Goal: Find specific page/section: Find specific page/section

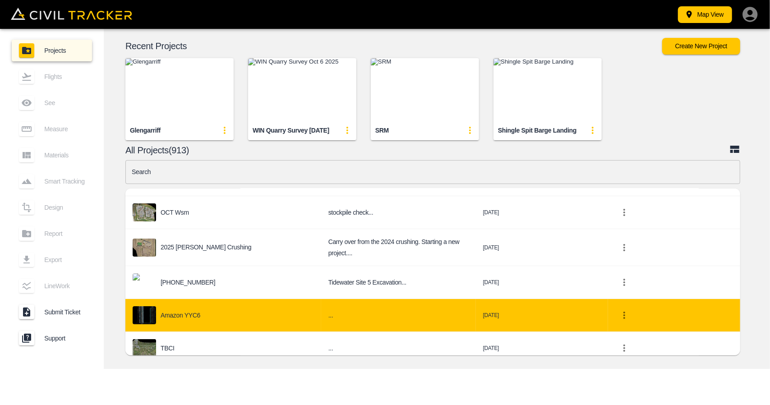
scroll to position [180, 0]
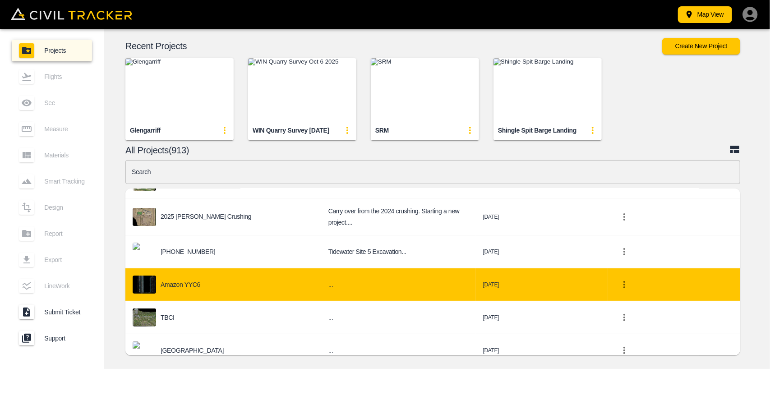
click at [203, 275] on div "Amazon YYC6" at bounding box center [223, 284] width 181 height 18
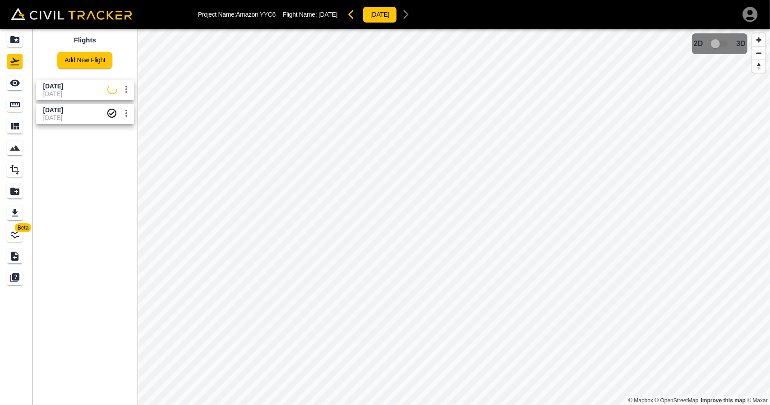
click at [69, 114] on span "[DATE]" at bounding box center [74, 117] width 63 height 7
click at [8, 103] on div "Measure" at bounding box center [14, 104] width 15 height 14
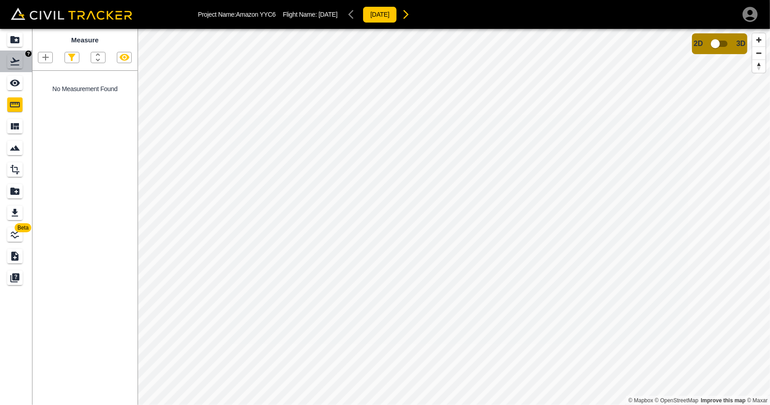
click at [3, 57] on link at bounding box center [16, 61] width 32 height 22
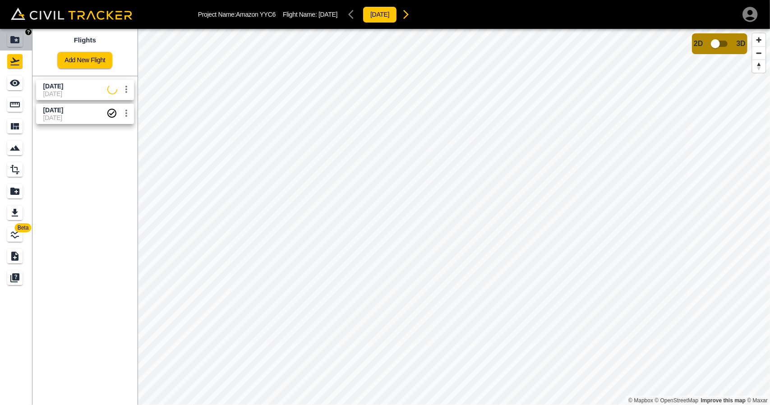
click at [11, 40] on icon "Projects" at bounding box center [14, 39] width 9 height 7
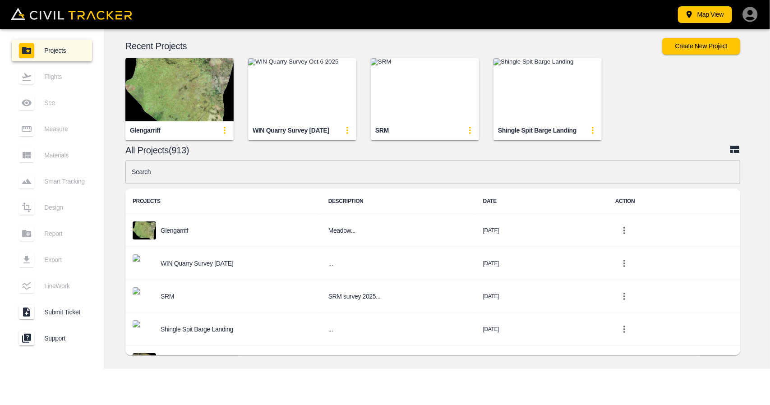
click at [148, 102] on img "button" at bounding box center [179, 89] width 108 height 63
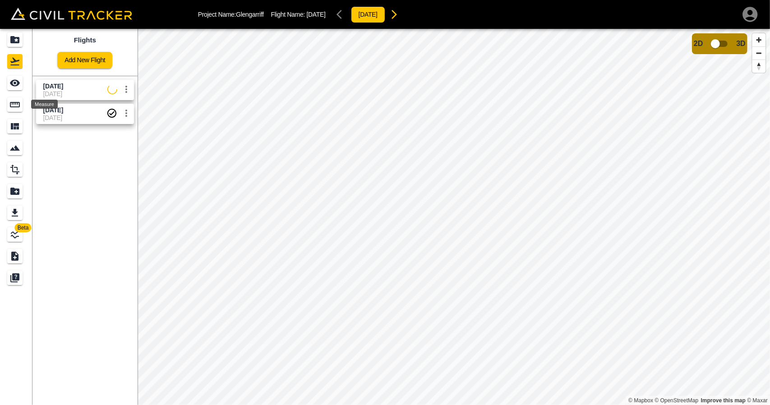
click at [17, 108] on icon "Measure" at bounding box center [14, 104] width 11 height 11
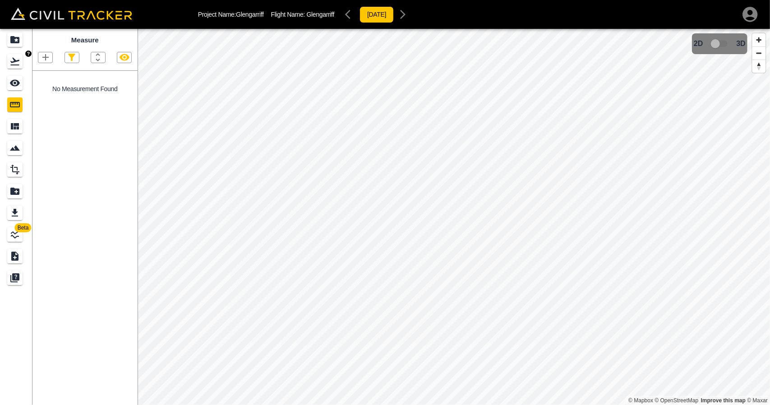
click at [25, 63] on link at bounding box center [16, 61] width 32 height 22
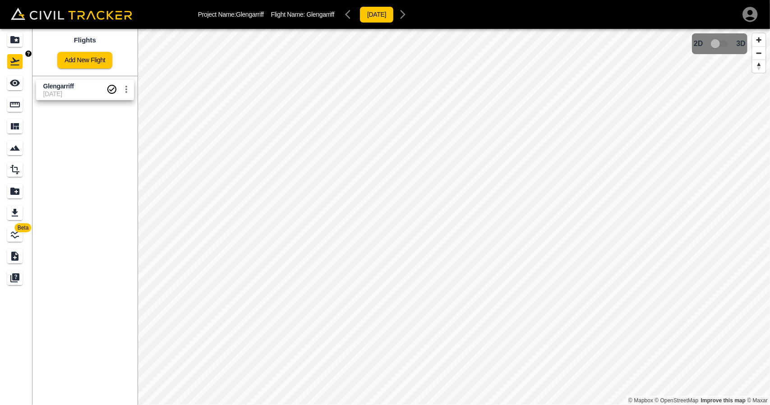
click at [18, 41] on icon "Projects" at bounding box center [14, 39] width 9 height 7
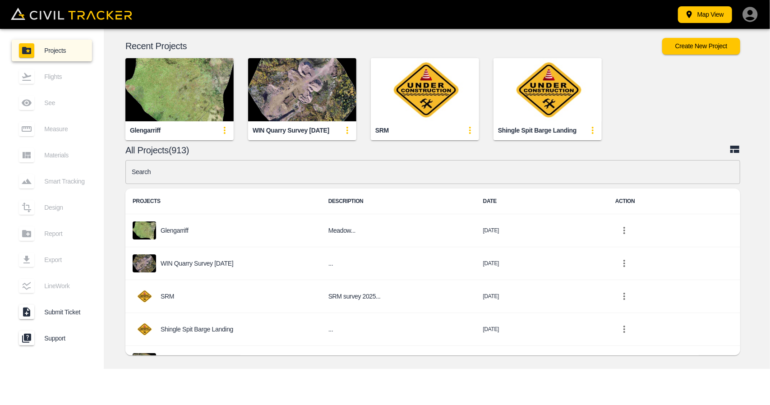
click at [151, 118] on img "button" at bounding box center [179, 89] width 108 height 63
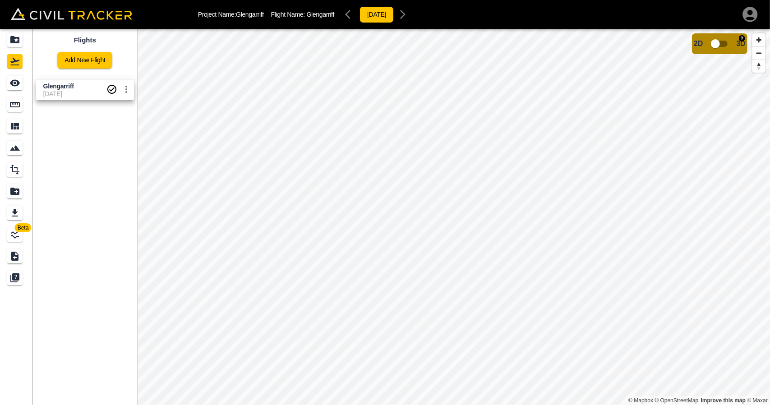
click at [716, 46] on input "checkbox" at bounding box center [714, 43] width 51 height 17
click at [744, 42] on input "checkbox" at bounding box center [741, 40] width 51 height 17
click at [722, 44] on input "checkbox" at bounding box center [714, 43] width 51 height 17
click at [742, 45] on input "checkbox" at bounding box center [741, 40] width 51 height 17
click at [16, 38] on icon "Projects" at bounding box center [14, 39] width 11 height 11
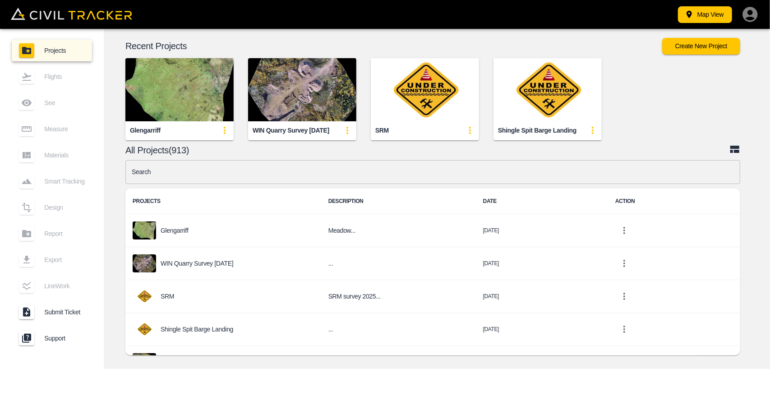
click at [309, 178] on input "text" at bounding box center [432, 172] width 615 height 24
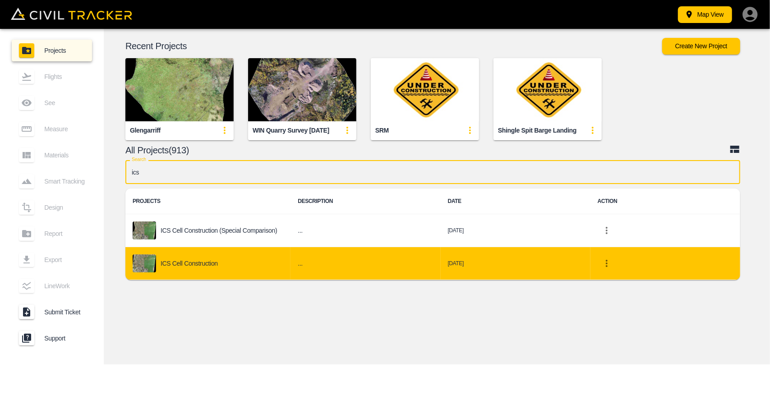
type input "ics"
click at [198, 262] on p "ICS Cell Construction" at bounding box center [189, 263] width 57 height 7
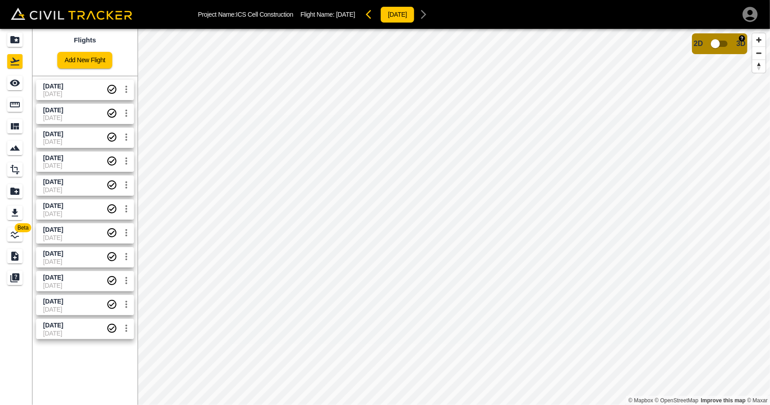
click at [719, 45] on input "checkbox" at bounding box center [714, 43] width 51 height 17
click at [739, 34] on input "checkbox" at bounding box center [741, 40] width 51 height 17
click at [23, 58] on div "Flights" at bounding box center [14, 61] width 15 height 14
click at [14, 33] on div "Projects" at bounding box center [14, 39] width 15 height 14
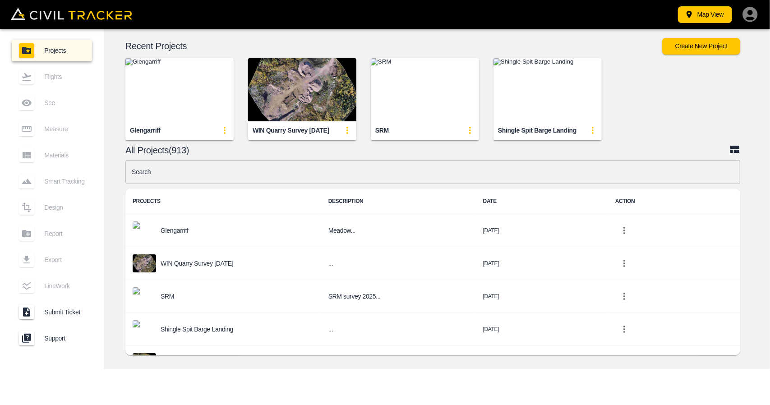
click at [326, 174] on input "text" at bounding box center [432, 172] width 615 height 24
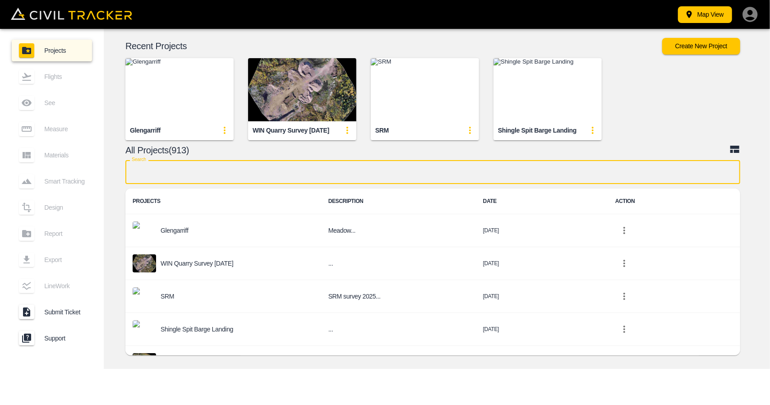
click at [180, 98] on img "button" at bounding box center [179, 89] width 108 height 63
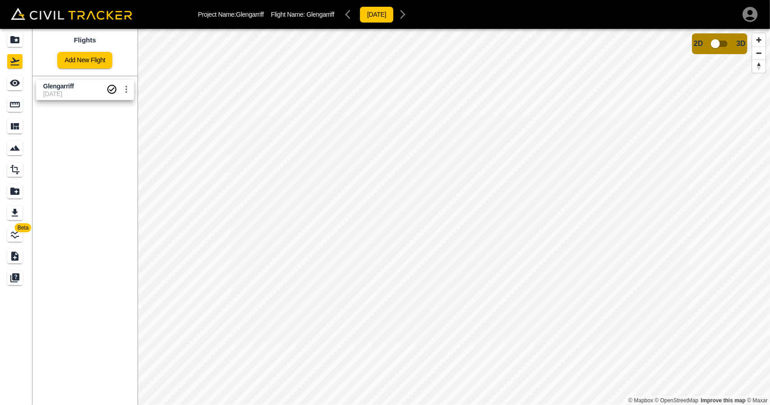
click at [719, 49] on input "checkbox" at bounding box center [714, 43] width 51 height 17
click at [733, 40] on input "checkbox" at bounding box center [741, 40] width 51 height 17
click at [711, 44] on input "checkbox" at bounding box center [714, 43] width 51 height 17
click at [737, 41] on input "checkbox" at bounding box center [741, 40] width 51 height 17
click at [712, 45] on input "checkbox" at bounding box center [714, 43] width 51 height 17
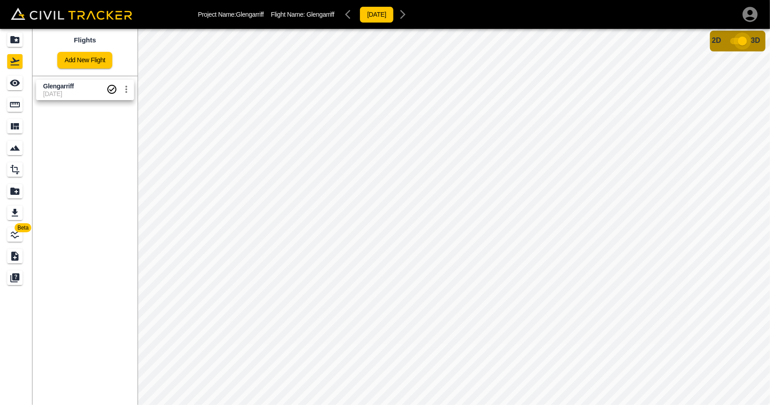
click at [735, 37] on input "checkbox" at bounding box center [741, 40] width 51 height 17
click at [18, 32] on div "Projects" at bounding box center [14, 39] width 15 height 14
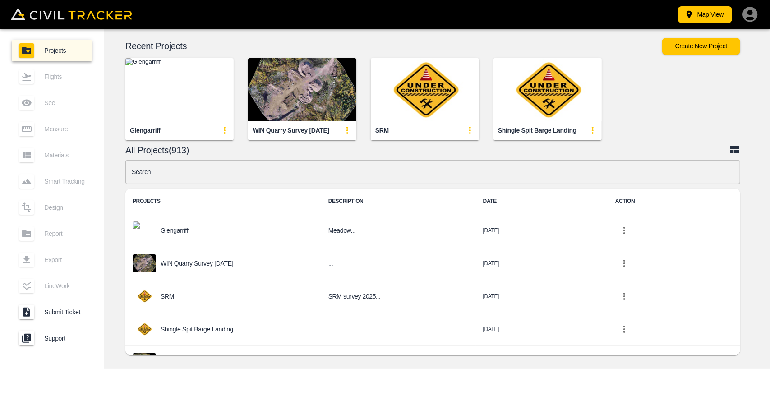
click at [197, 114] on img "button" at bounding box center [179, 89] width 108 height 63
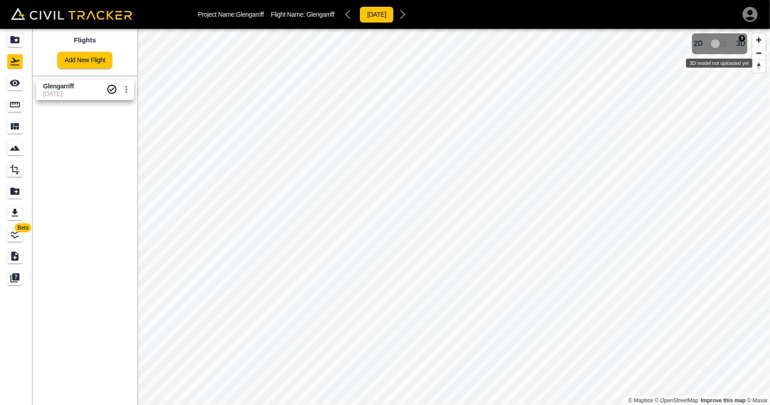
click at [720, 38] on span "3D model not uploaded yet" at bounding box center [720, 43] width 26 height 17
click at [26, 41] on link at bounding box center [16, 40] width 32 height 22
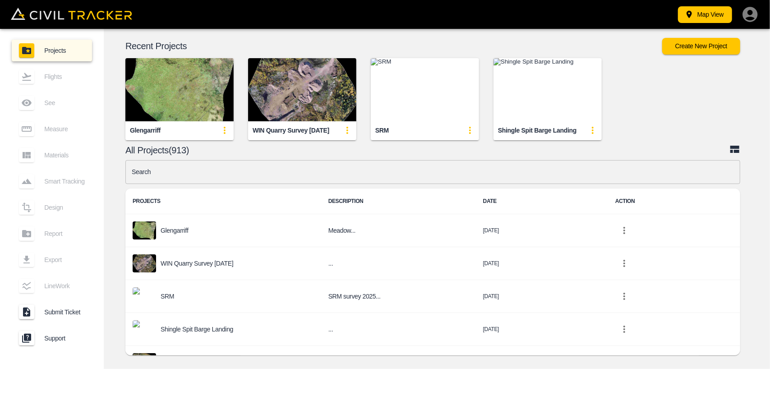
click at [172, 101] on img "button" at bounding box center [179, 89] width 108 height 63
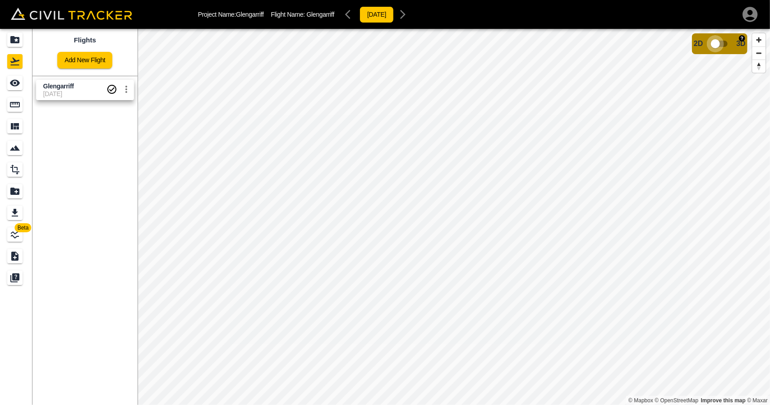
click at [723, 46] on input "checkbox" at bounding box center [714, 43] width 51 height 17
